Goal: Communication & Community: Answer question/provide support

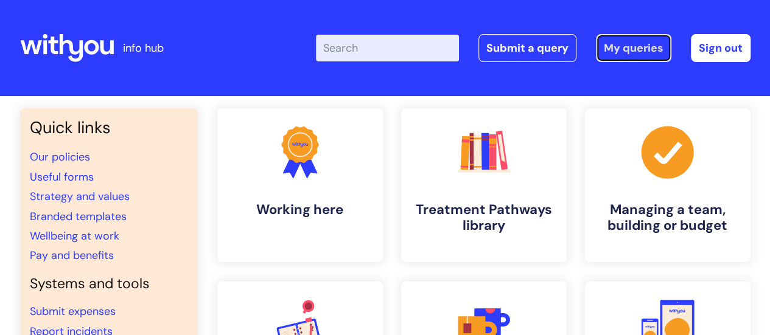
click at [653, 53] on link "My queries" at bounding box center [633, 48] width 75 height 28
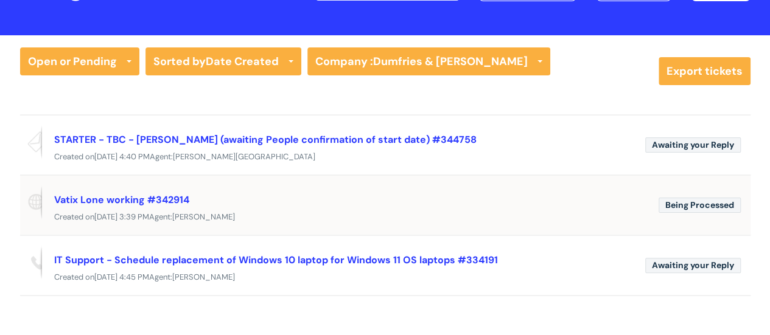
scroll to position [122, 0]
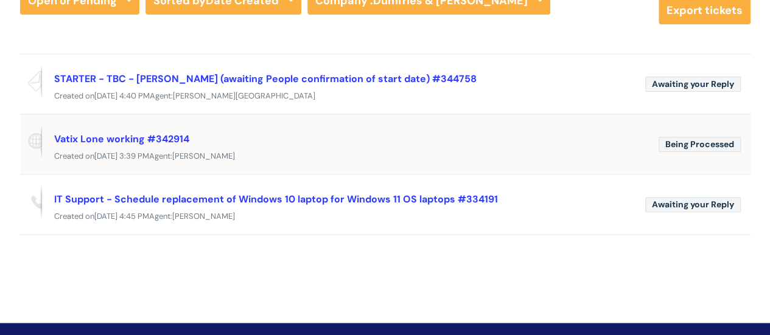
click at [308, 144] on div "Vatix Lone working #342914" at bounding box center [351, 138] width 595 height 19
click at [111, 139] on link "Vatix Lone working #342914" at bounding box center [121, 139] width 135 height 13
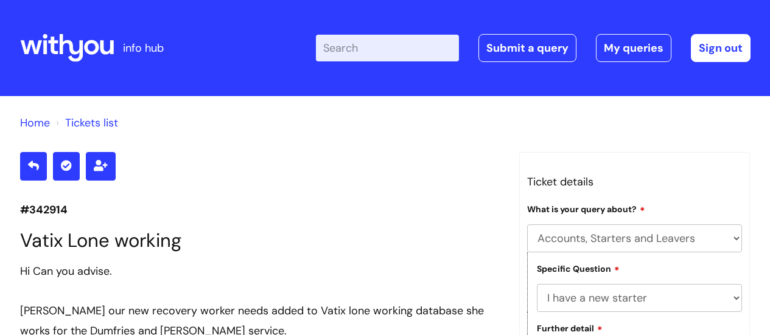
select select "Accounts, Starters and Leavers"
select select "I have a new starter"
select select "Something else"
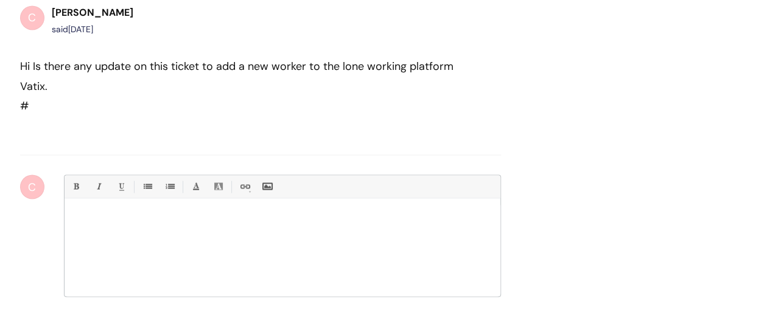
scroll to position [1032, 0]
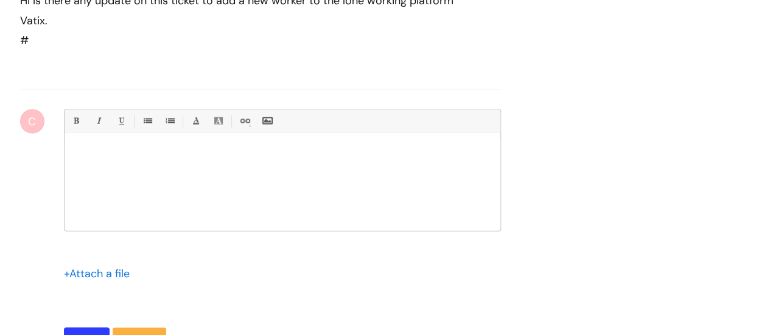
click at [285, 204] on div at bounding box center [283, 184] width 436 height 91
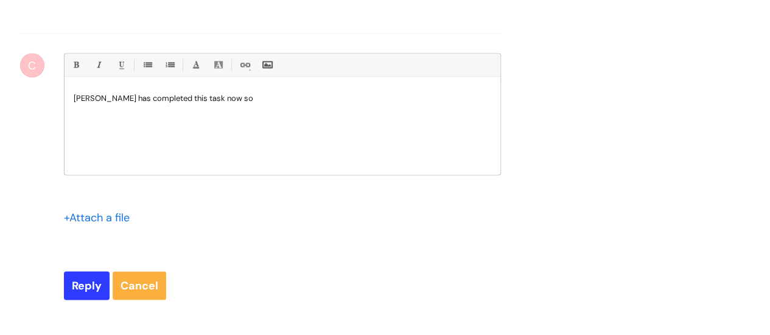
scroll to position [1093, 0]
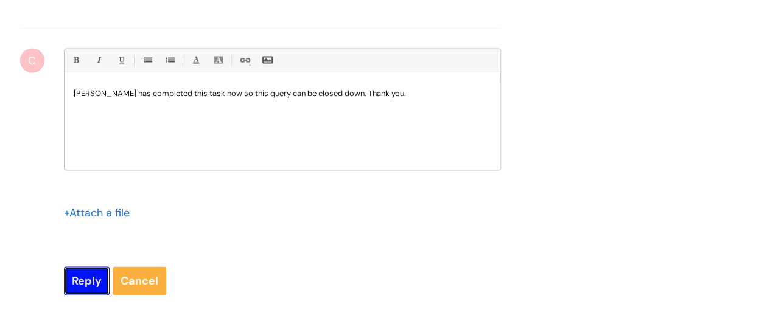
click at [89, 284] on input "Reply" at bounding box center [87, 281] width 46 height 28
type input "Please Wait..."
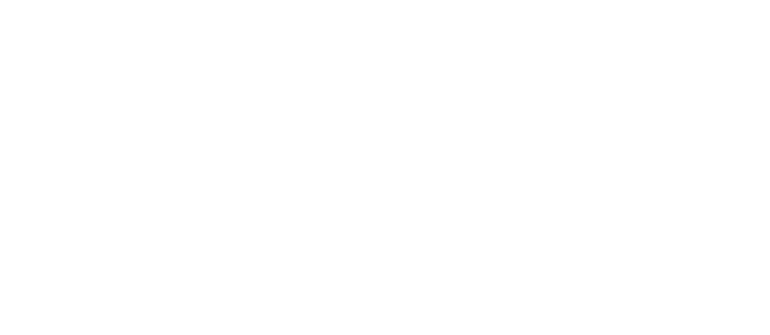
select select "Accounts, Starters and Leavers"
select select "I have a new starter"
select select "Something else"
